Goal: Task Accomplishment & Management: Complete application form

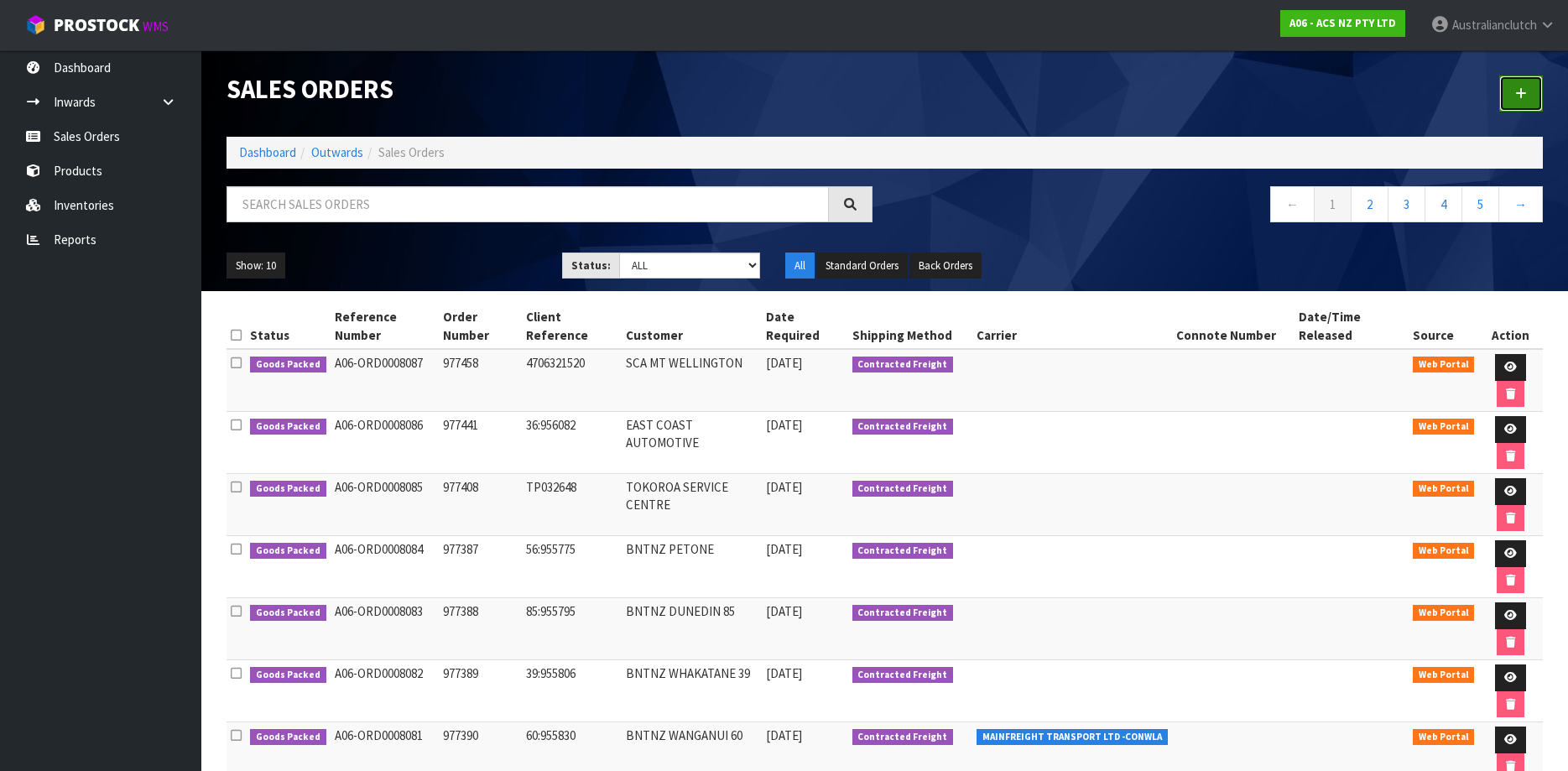
click at [1533, 85] on link at bounding box center [1521, 93] width 44 height 36
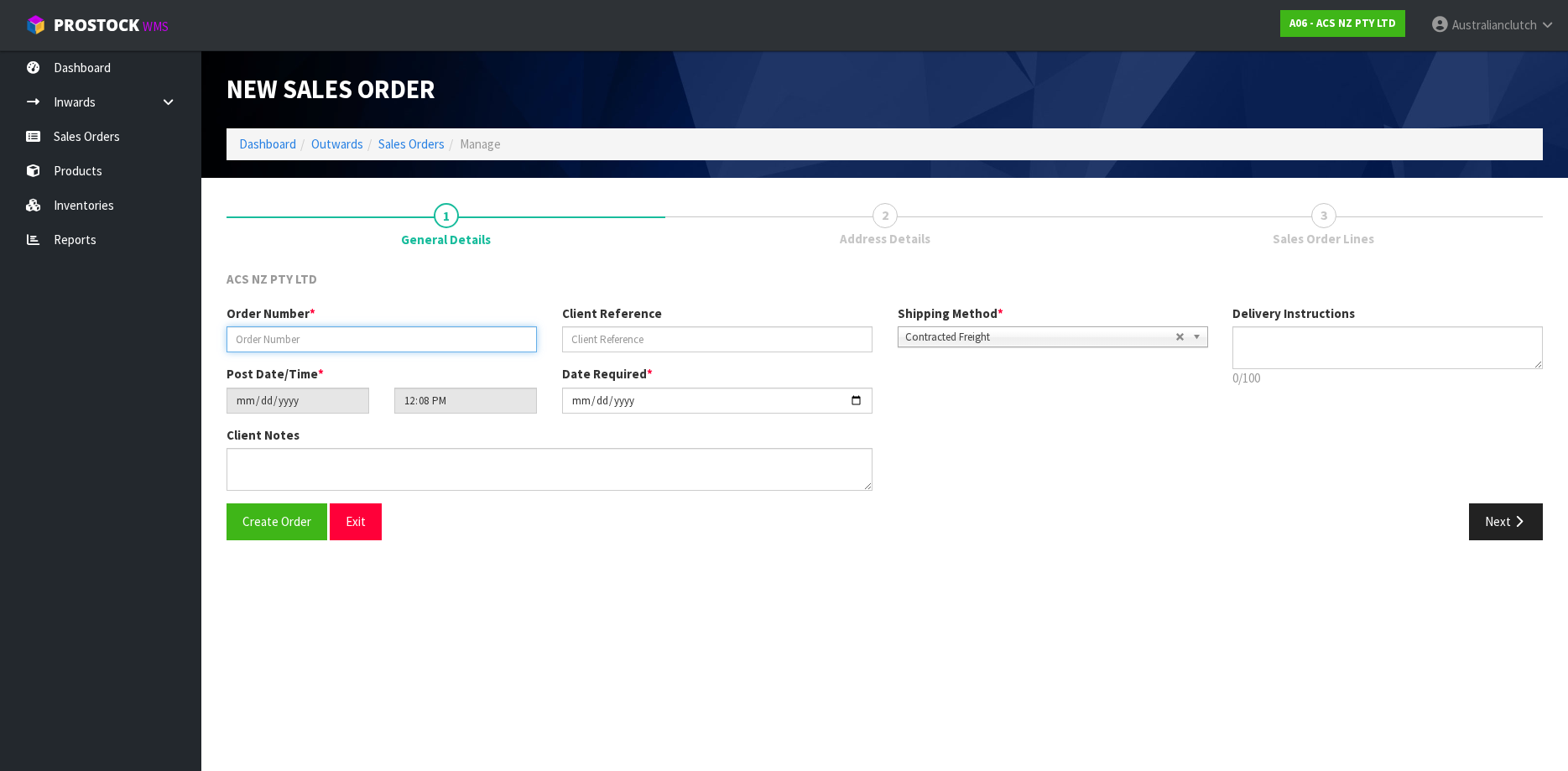
click at [432, 338] on input "text" at bounding box center [382, 339] width 311 height 26
paste input "977500"
type input "977500"
click at [634, 339] on input "text" at bounding box center [717, 339] width 311 height 26
paste input "8:956200"
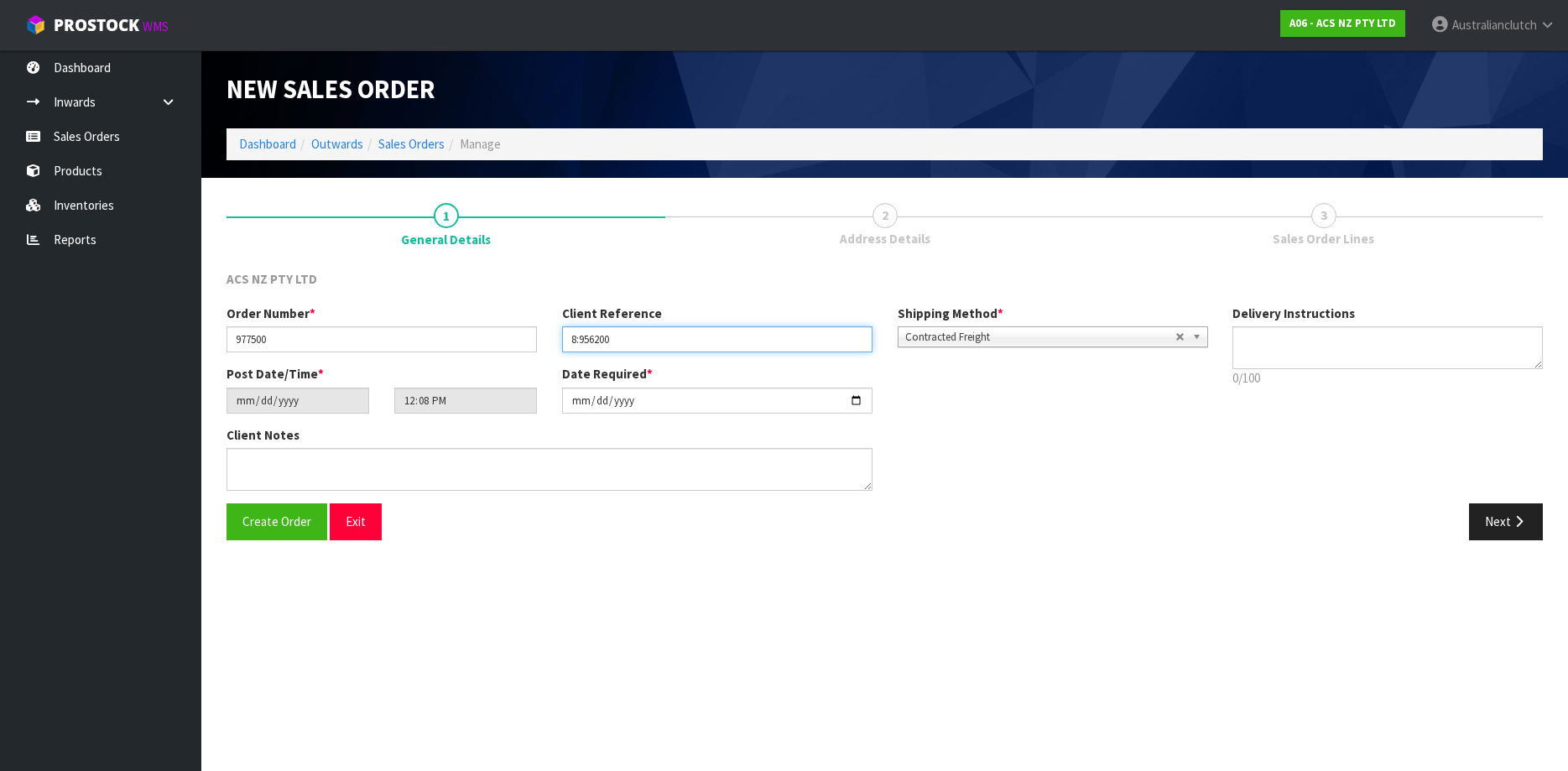
type input "8:956200"
click at [1400, 359] on textarea at bounding box center [1387, 347] width 311 height 43
type textarea "PLEASE SEND VIA NZC"
click at [1507, 512] on button "Next" at bounding box center [1506, 521] width 74 height 36
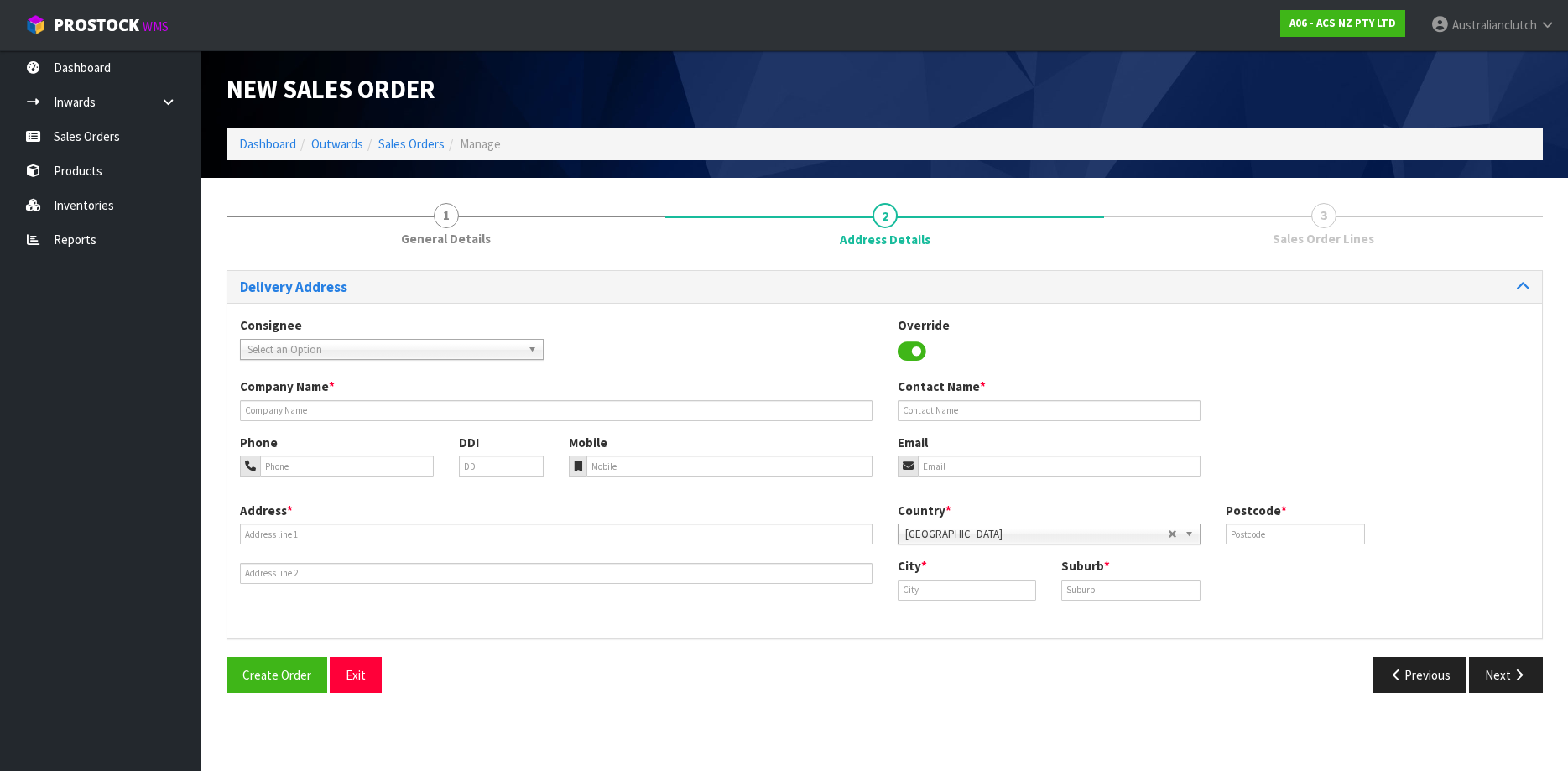
click at [411, 340] on span "Select an Option" at bounding box center [384, 349] width 273 height 20
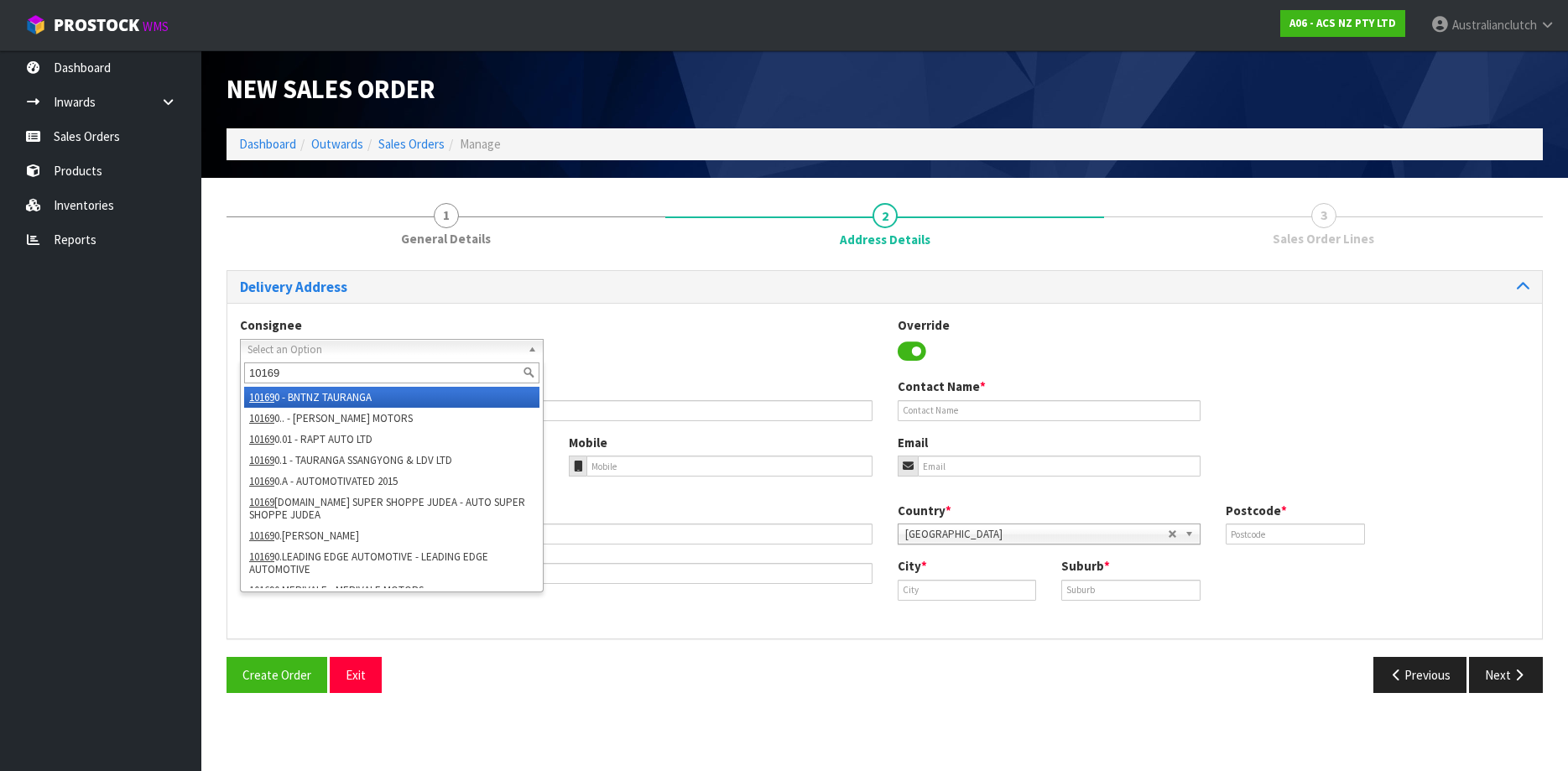
type input "101696"
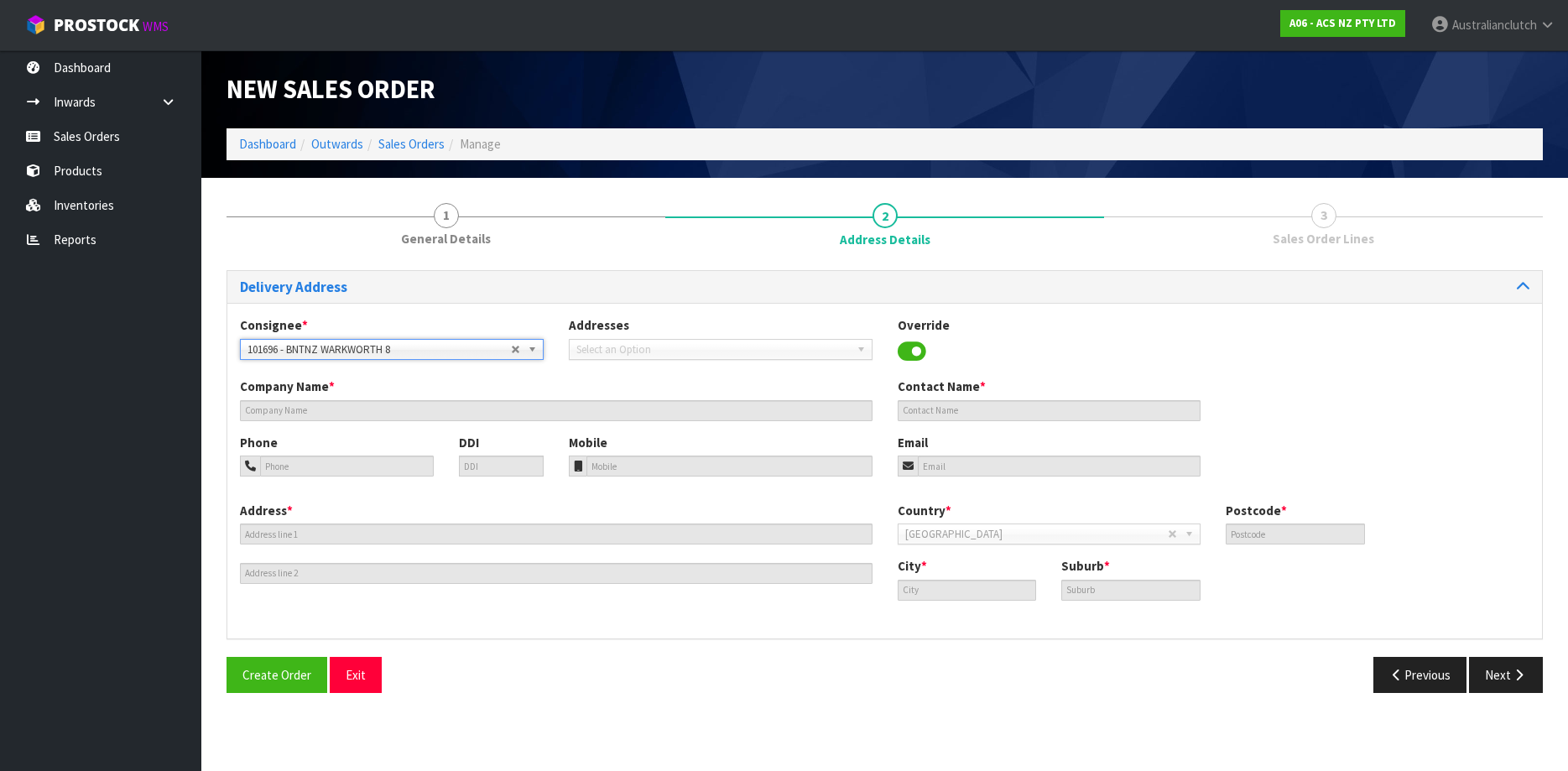
type input "BNTNZ WARKWORTH 8"
type input "[STREET_ADDRESS]"
type input "910"
type input "WARKWORTH"
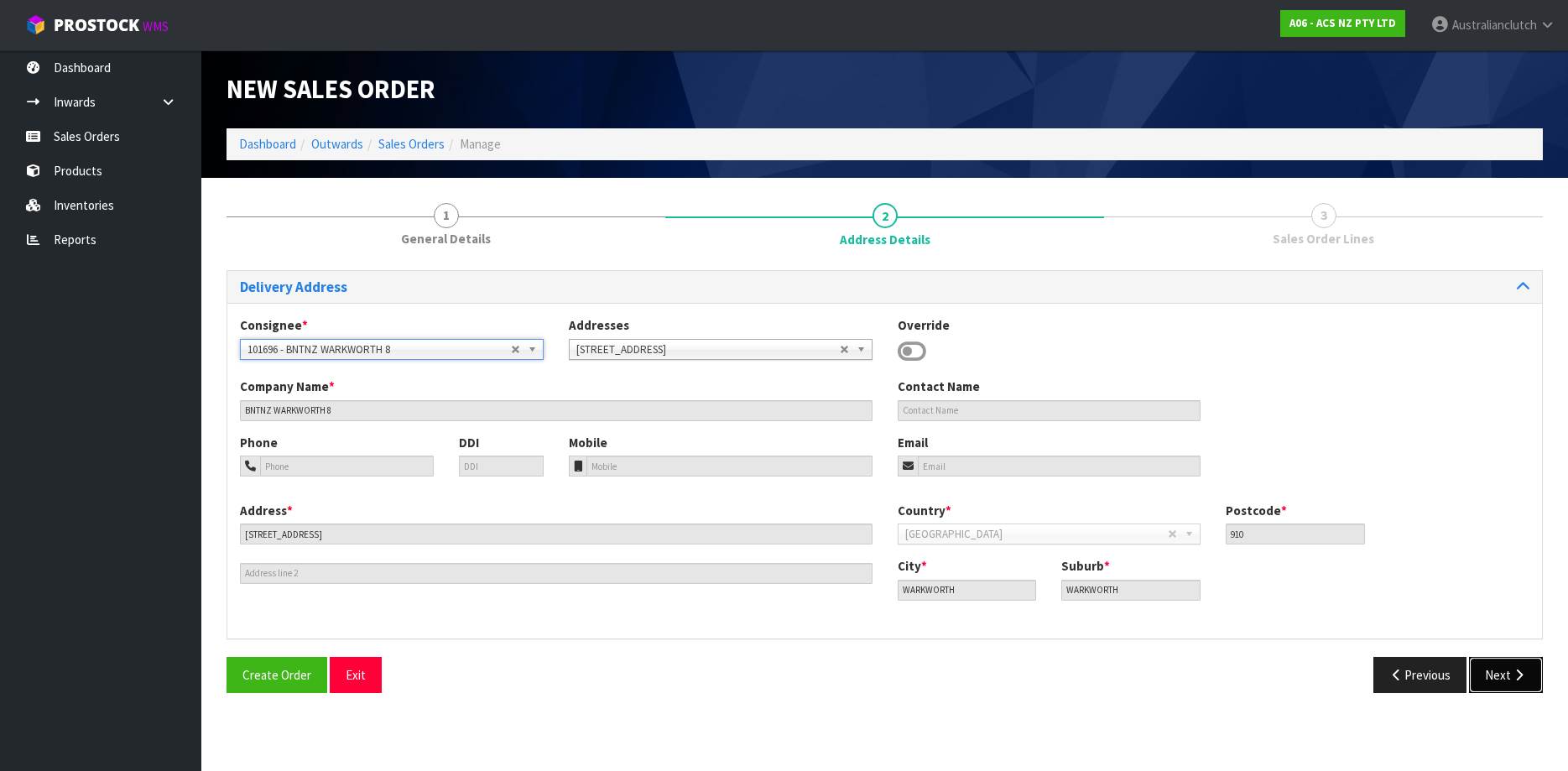
click at [1482, 679] on button "Next" at bounding box center [1506, 674] width 74 height 36
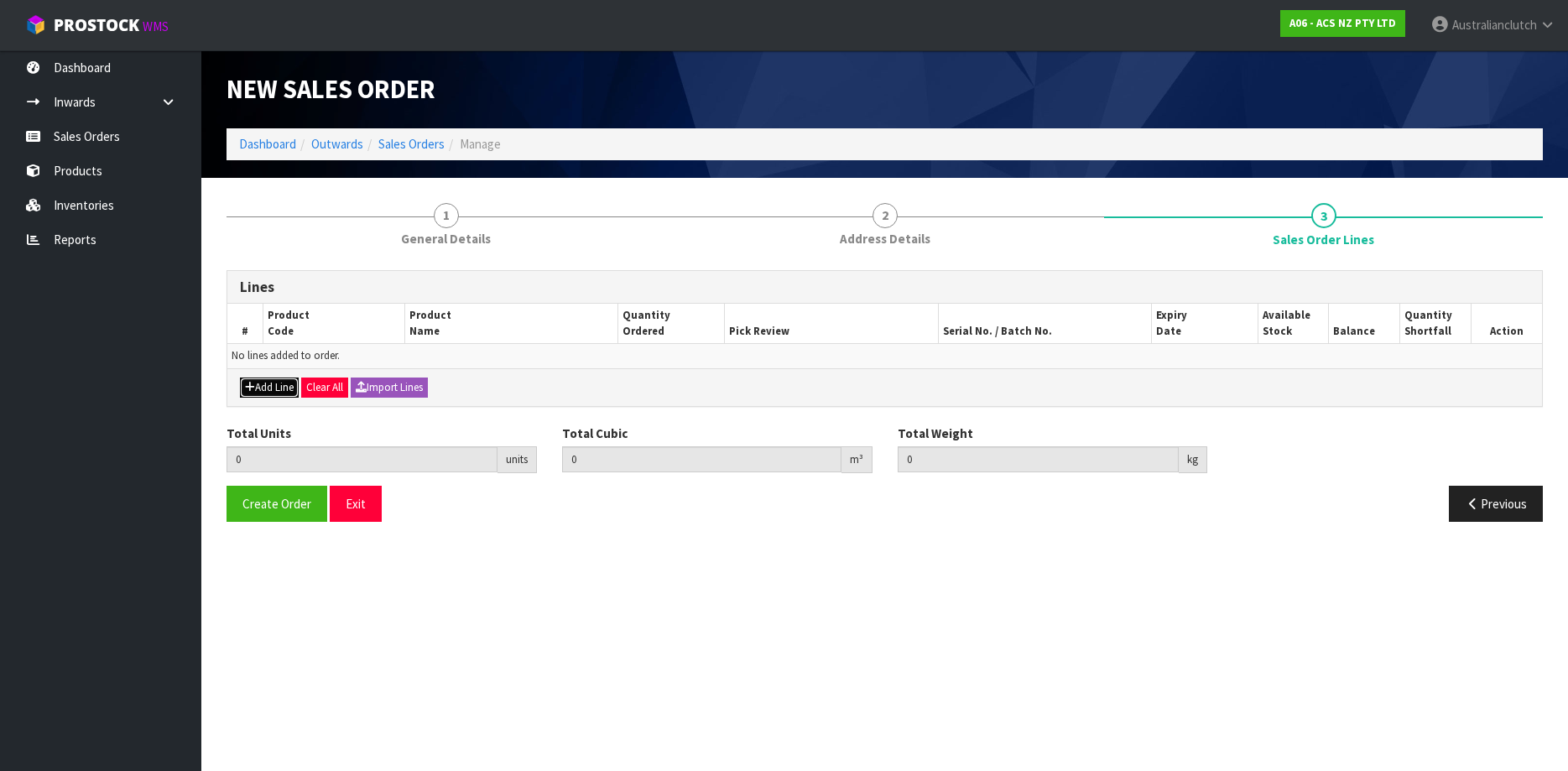
click at [280, 392] on button "Add Line" at bounding box center [269, 387] width 58 height 20
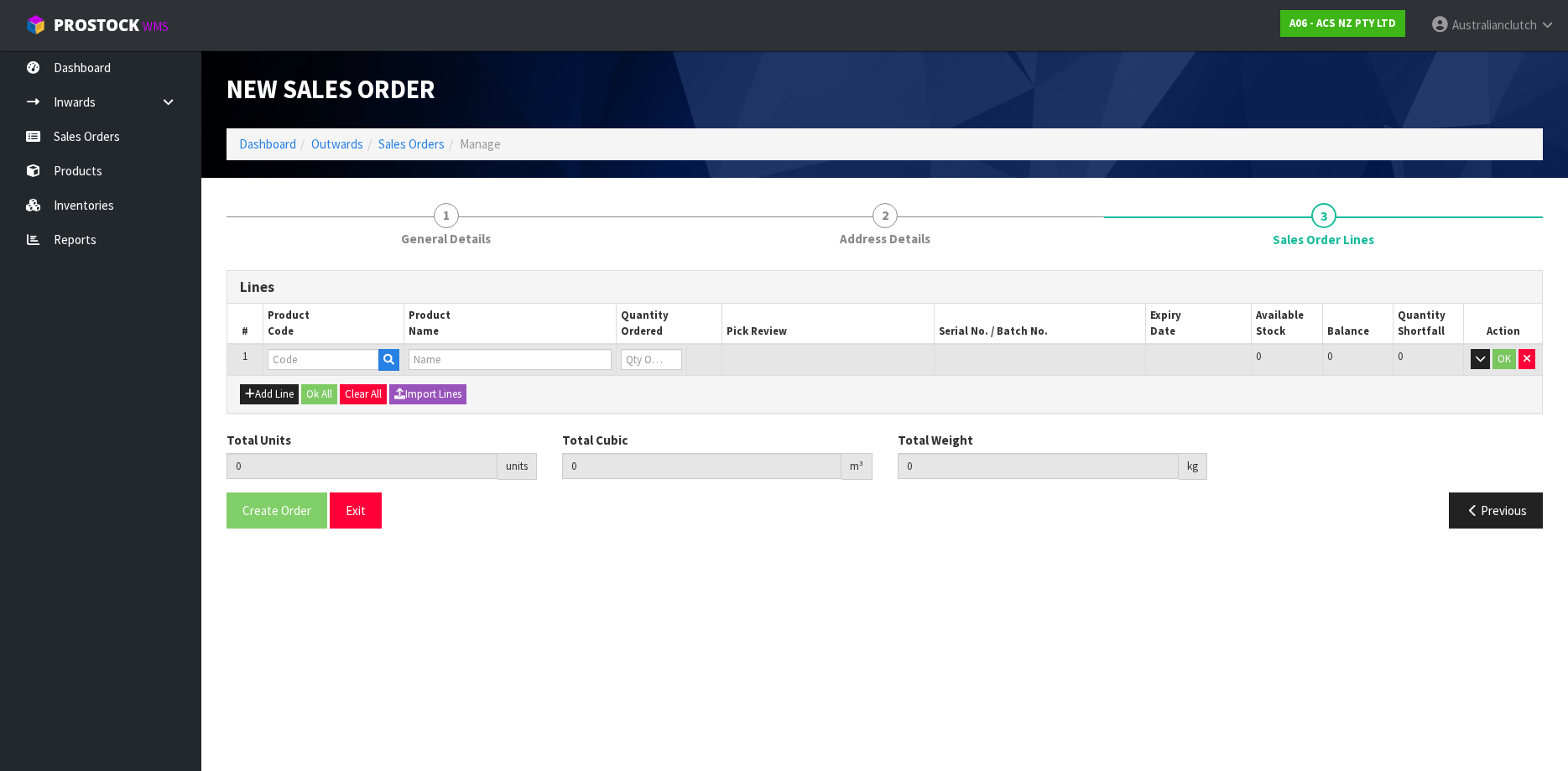
click at [303, 372] on td at bounding box center [333, 359] width 141 height 31
click at [305, 366] on input "text" at bounding box center [324, 359] width 112 height 21
paste input "MCIZ013"
type input "MCIZ013"
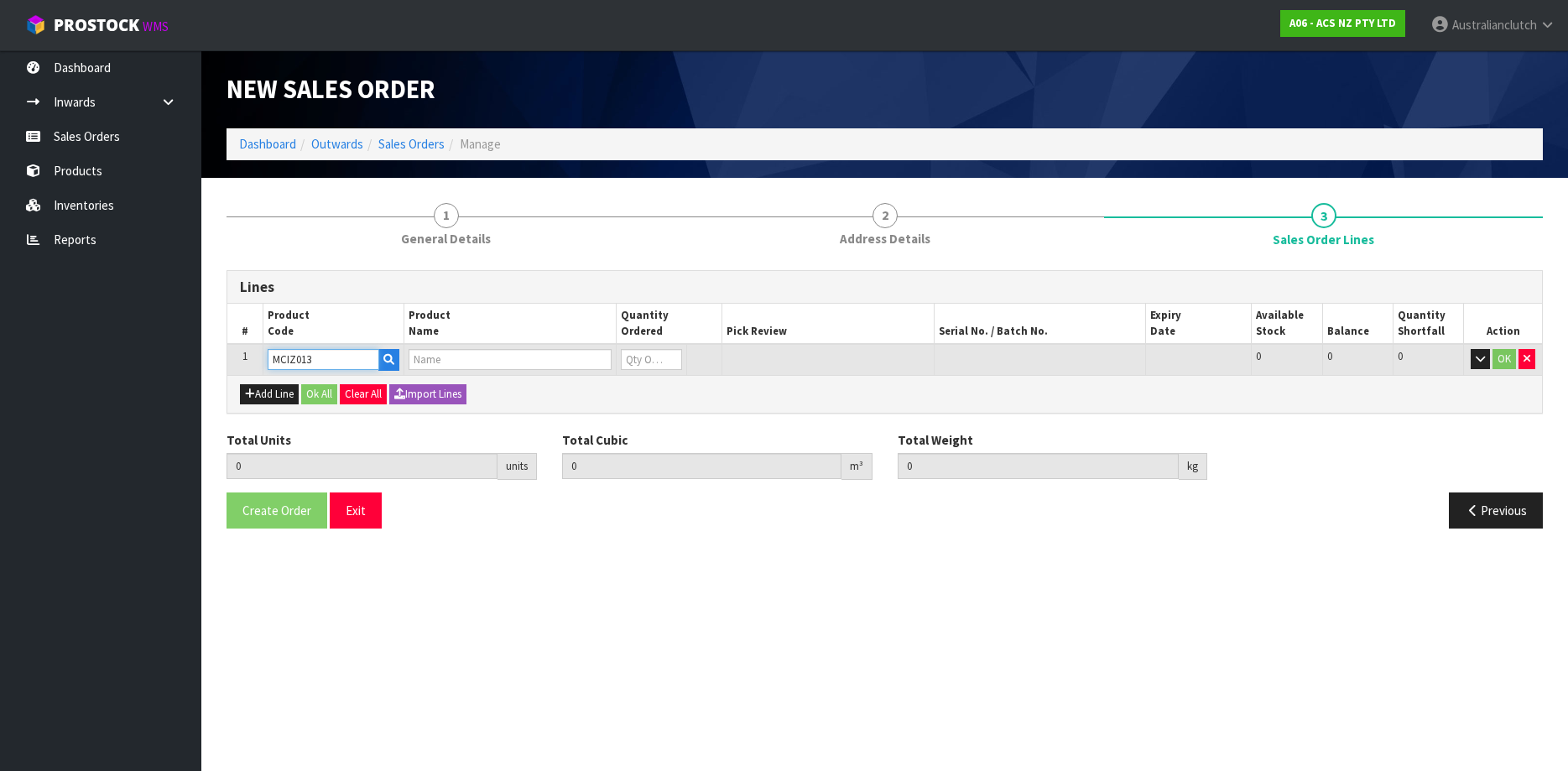
type input "0.000000"
type input "0.000"
type input "CLUTCH M/CYL ISUZU 19.05mm (3/4")"
type input "0"
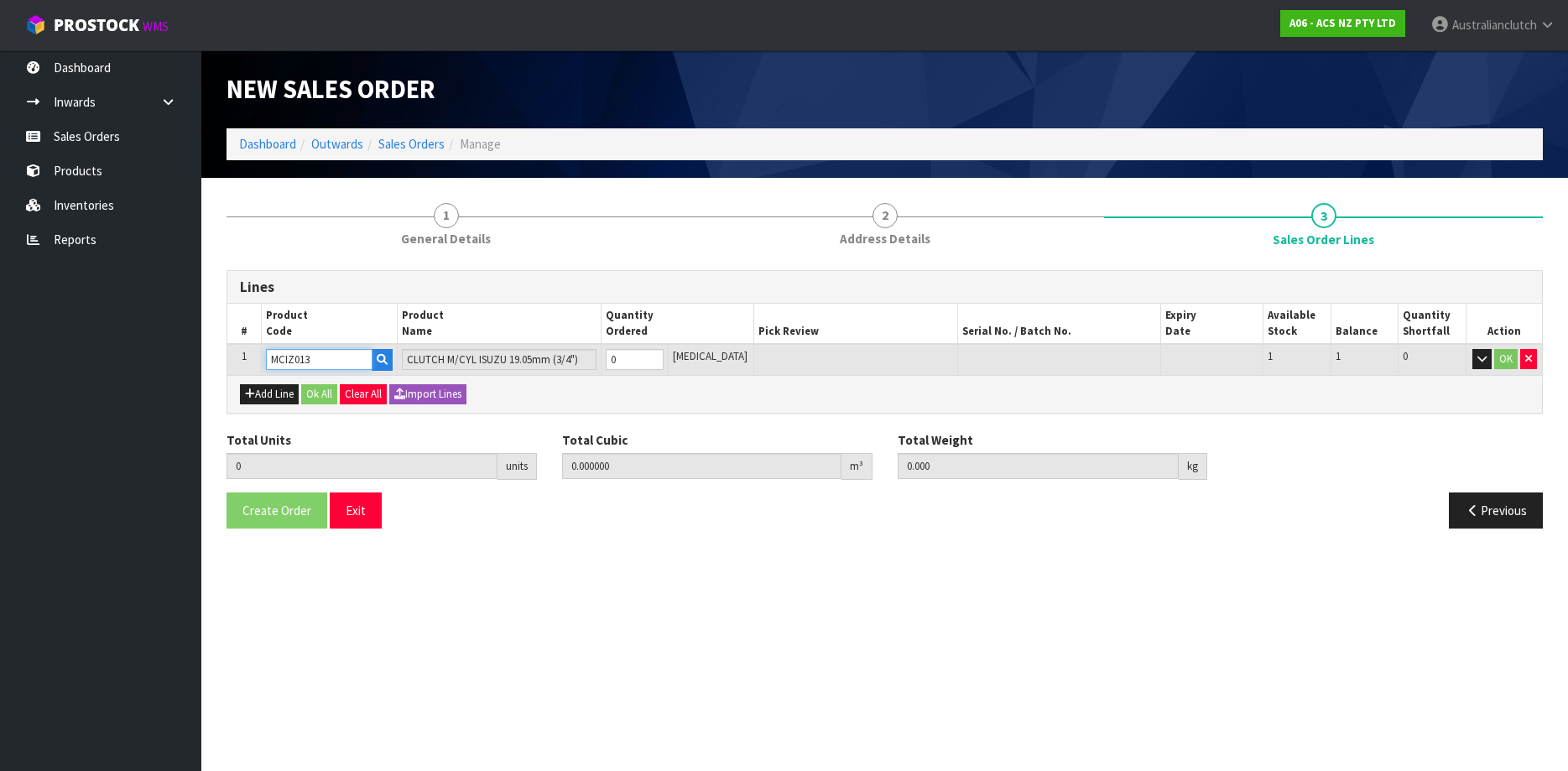
type input "1"
type input "0.003456"
type input "0.55"
type input "1"
click at [665, 354] on input "1" at bounding box center [634, 359] width 58 height 21
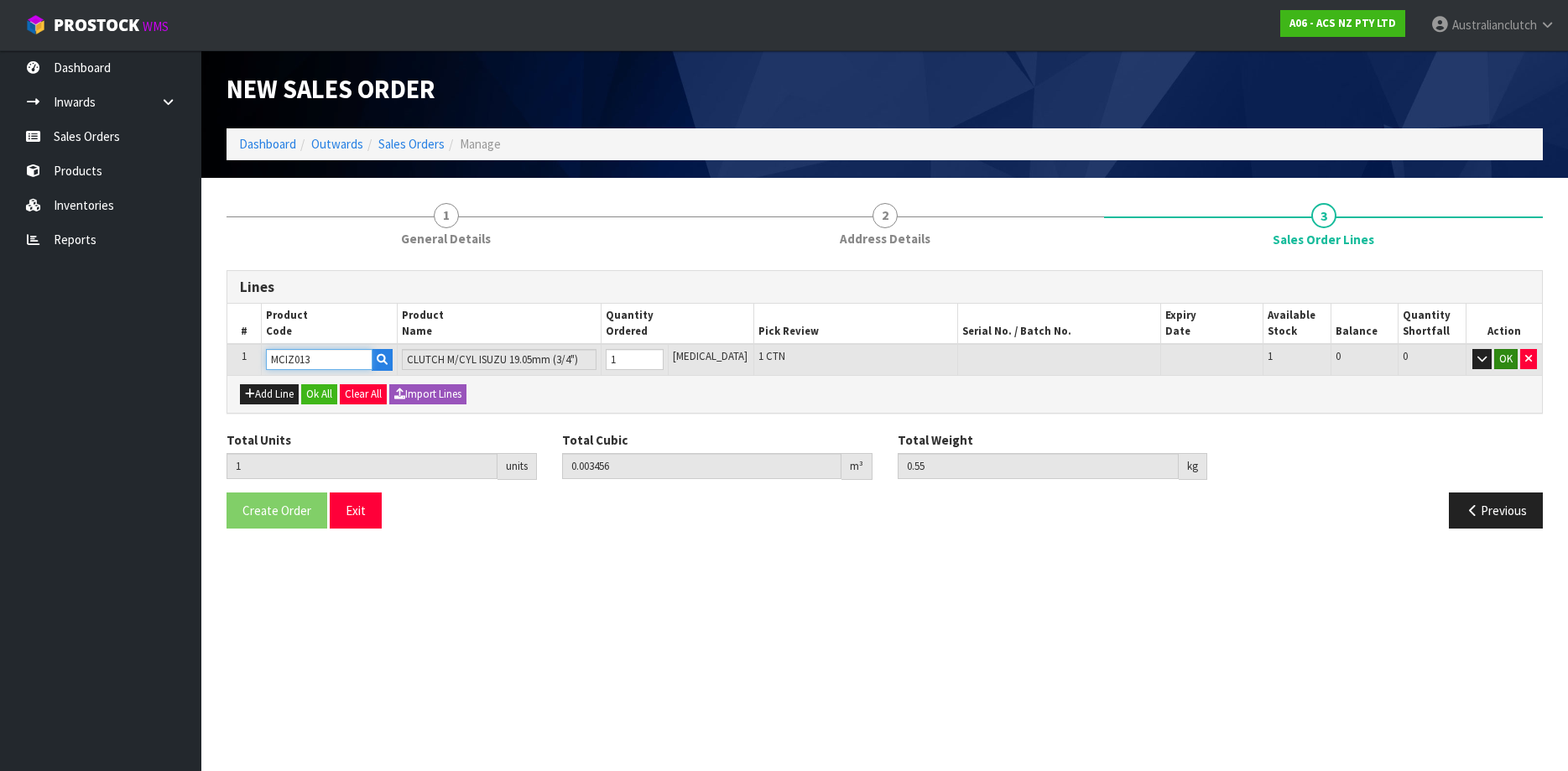
type input "MCIZ013"
drag, startPoint x: 1501, startPoint y: 359, endPoint x: 1140, endPoint y: 441, distance: 370.2
click at [1502, 359] on button "OK" at bounding box center [1505, 358] width 24 height 20
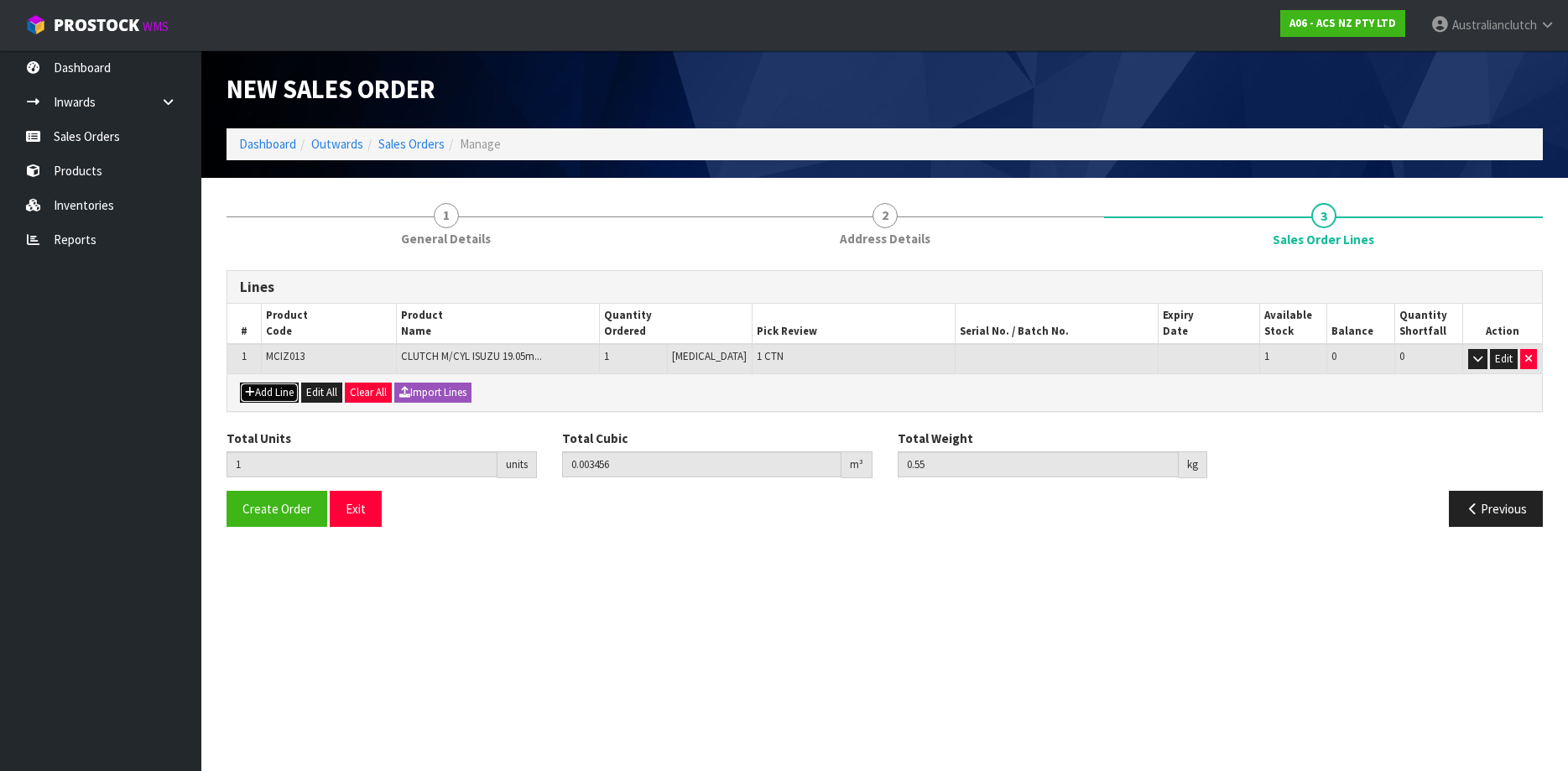
click at [272, 389] on button "Add Line" at bounding box center [269, 392] width 58 height 20
type input "0"
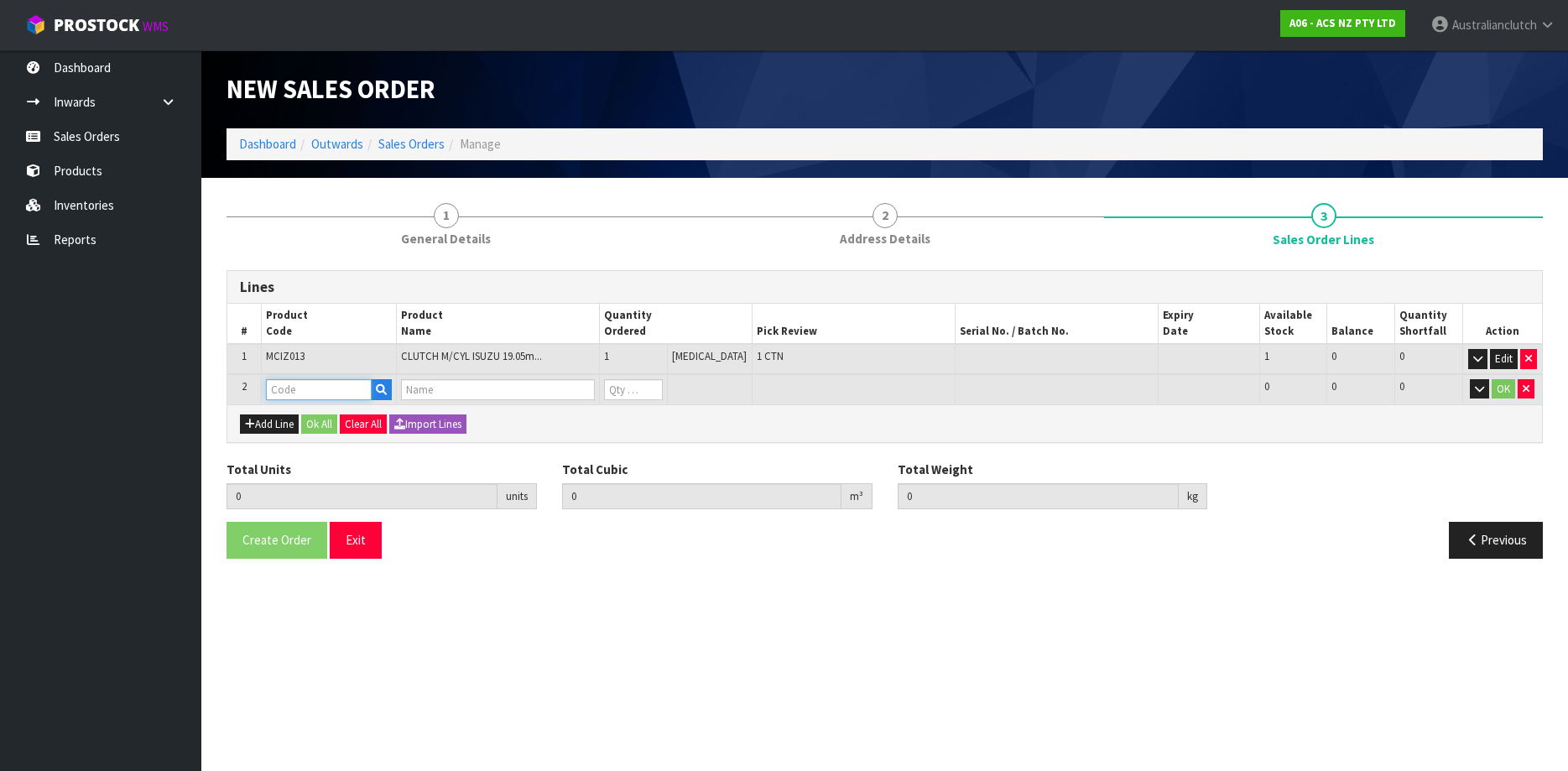
click at [324, 385] on input "text" at bounding box center [318, 390] width 106 height 21
paste input "SCIZ017"
type input "SCIZ017"
type input "1"
type input "0.003456"
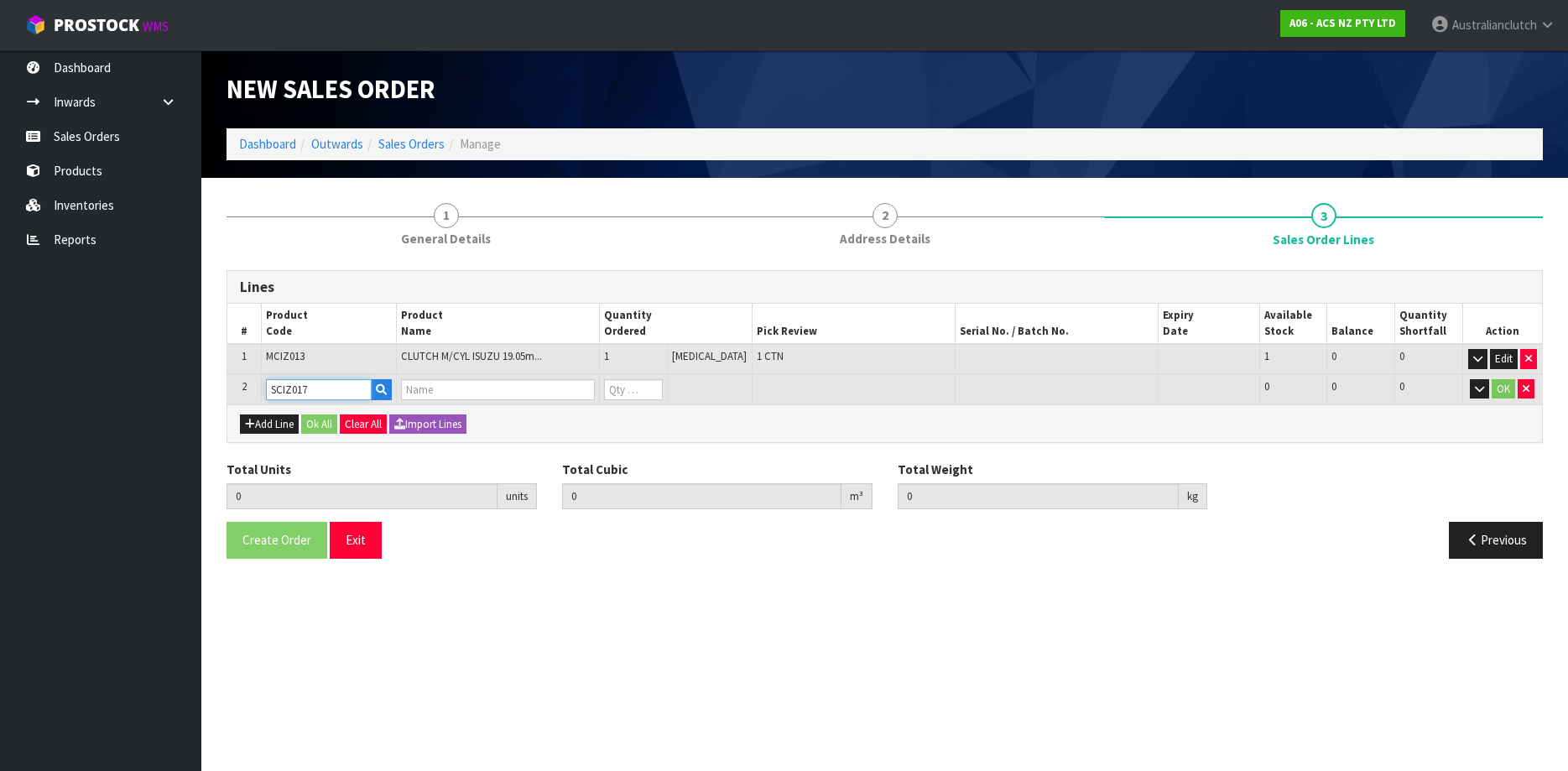
type input "0.55"
type input "CLUTCH S/CYL ISUZU 26.99MM (1 1/16)"
type input "0"
type input "2"
type input "0.004806"
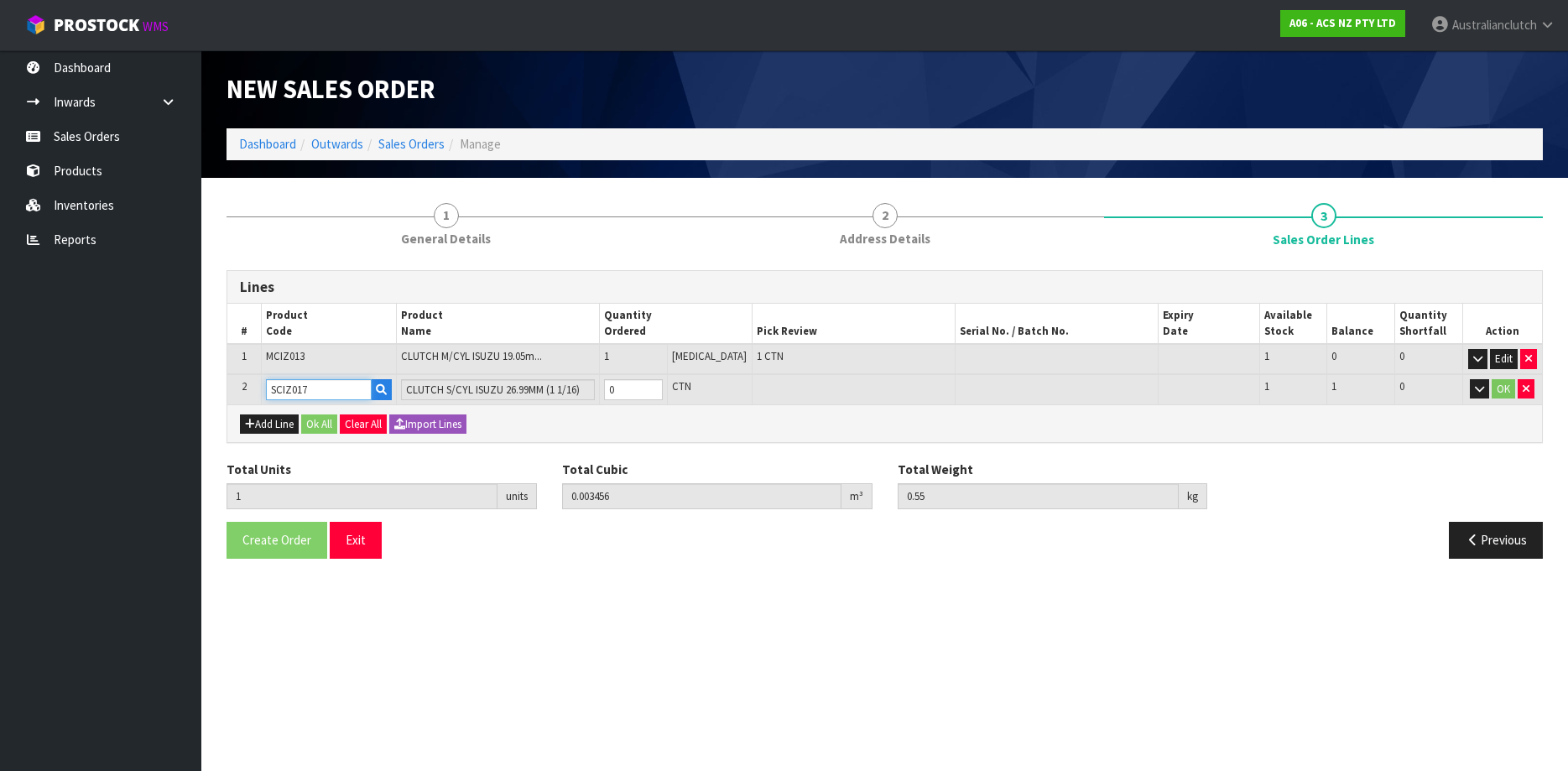
type input "1.25"
type input "1"
click at [663, 384] on input "1" at bounding box center [633, 390] width 58 height 21
type input "SCIZ017"
click at [1500, 386] on button "OK" at bounding box center [1503, 389] width 24 height 20
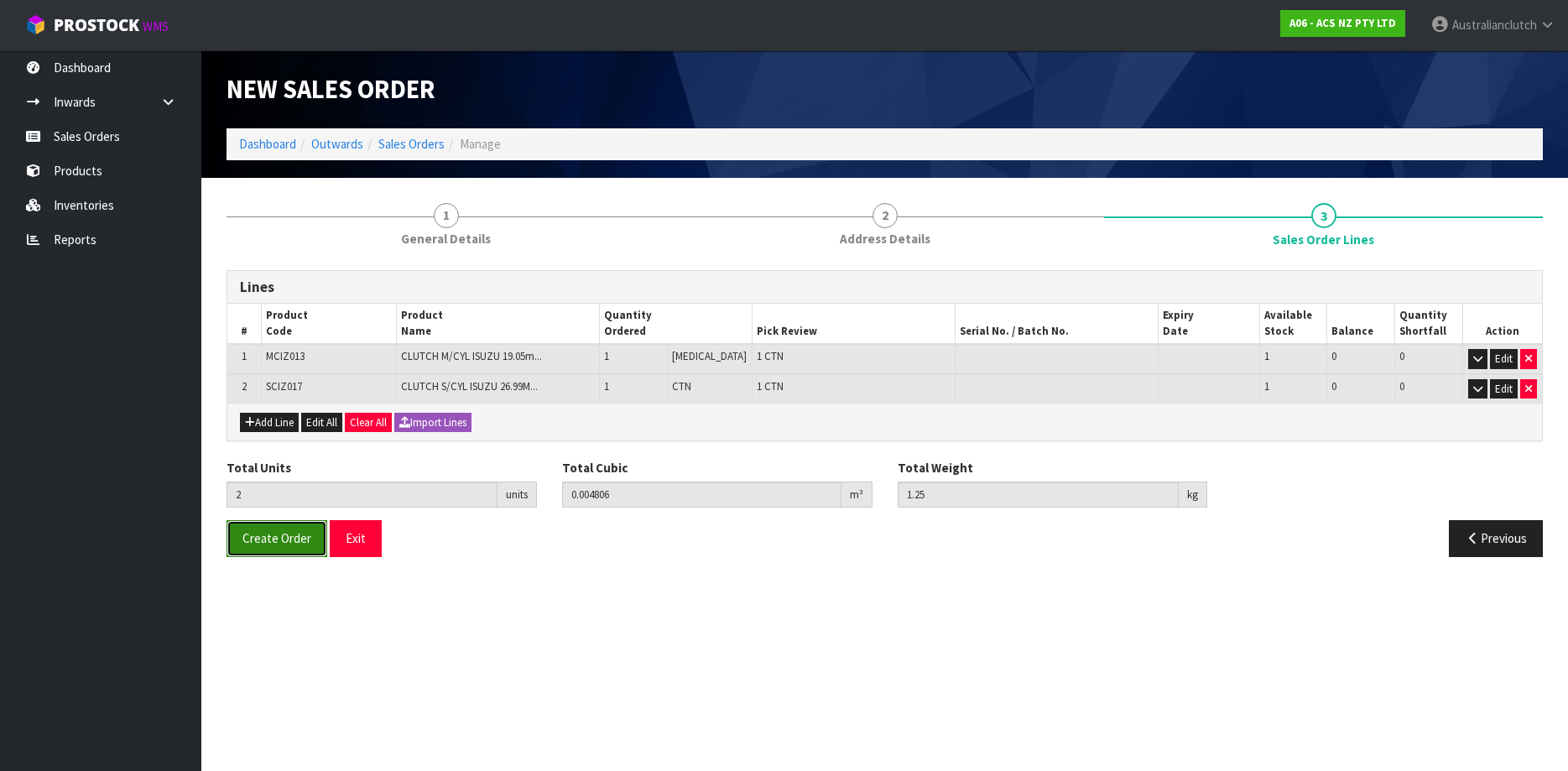
click at [293, 535] on span "Create Order" at bounding box center [277, 538] width 69 height 16
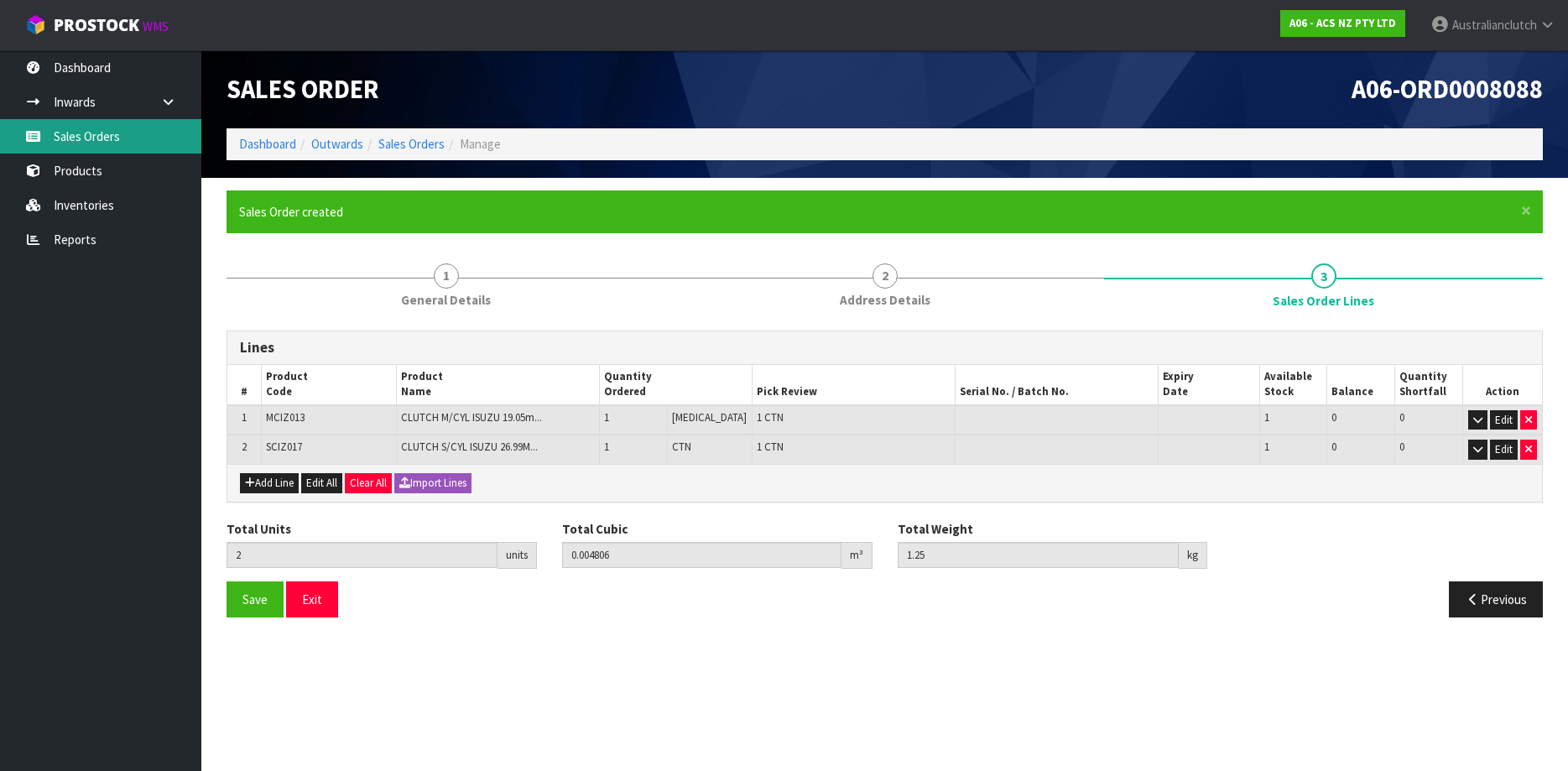
click at [134, 141] on link "Sales Orders" at bounding box center [100, 136] width 202 height 34
